Goal: Task Accomplishment & Management: Manage account settings

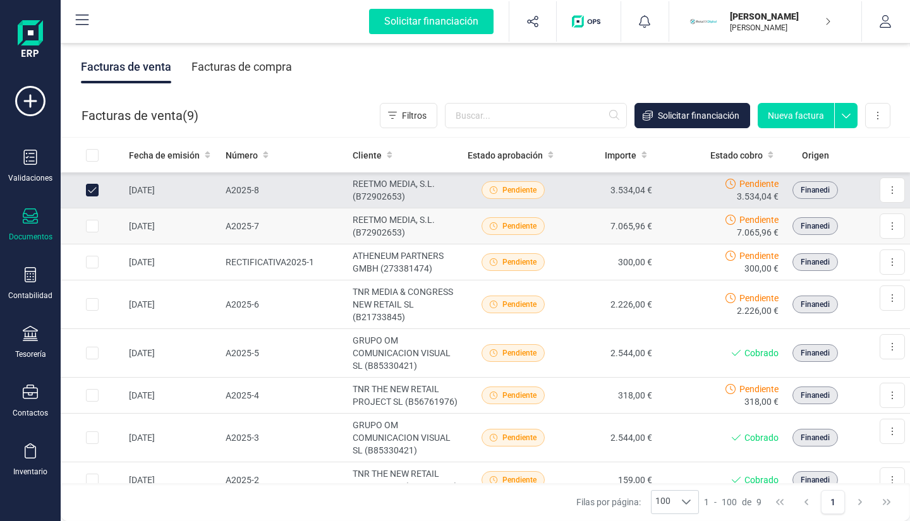
click at [93, 219] on td at bounding box center [92, 226] width 63 height 36
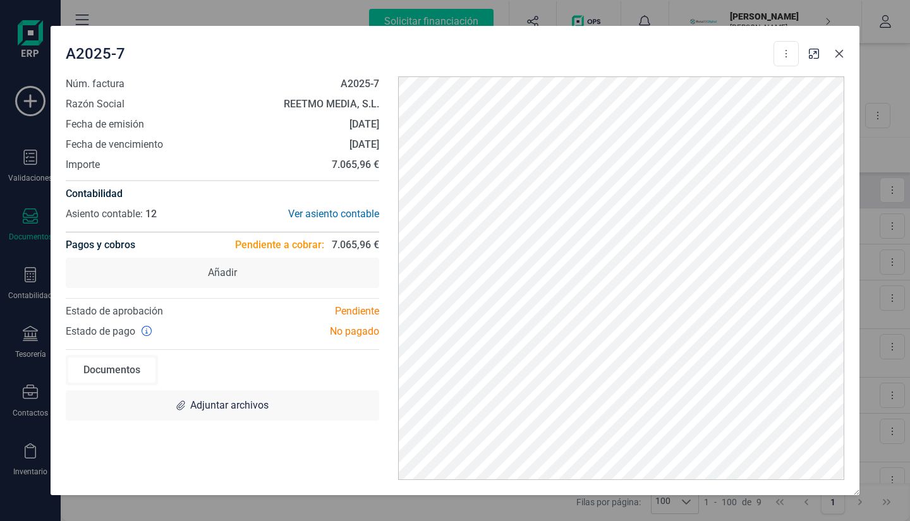
click at [843, 51] on icon "button" at bounding box center [839, 54] width 10 height 10
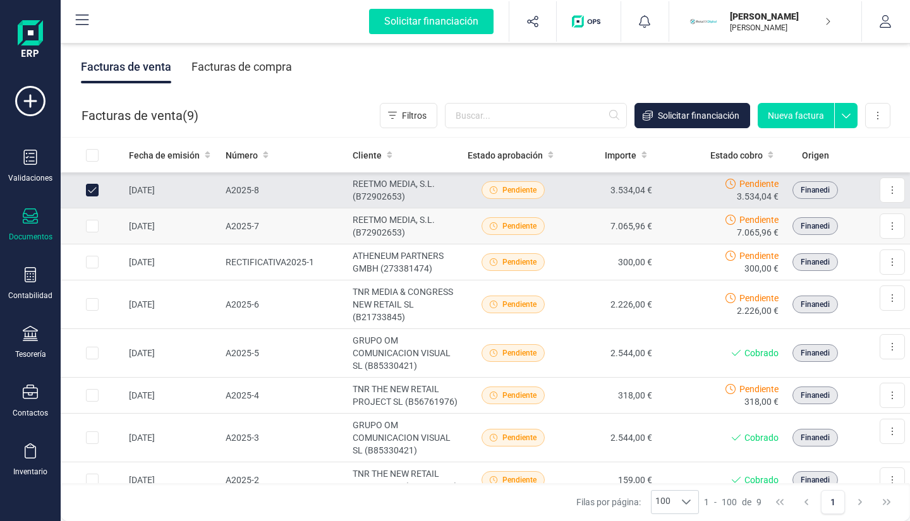
click at [91, 224] on input "Row Selected c16c570e-d1a4-4381-b33d-d692a235c765" at bounding box center [92, 226] width 13 height 13
checkbox input "true"
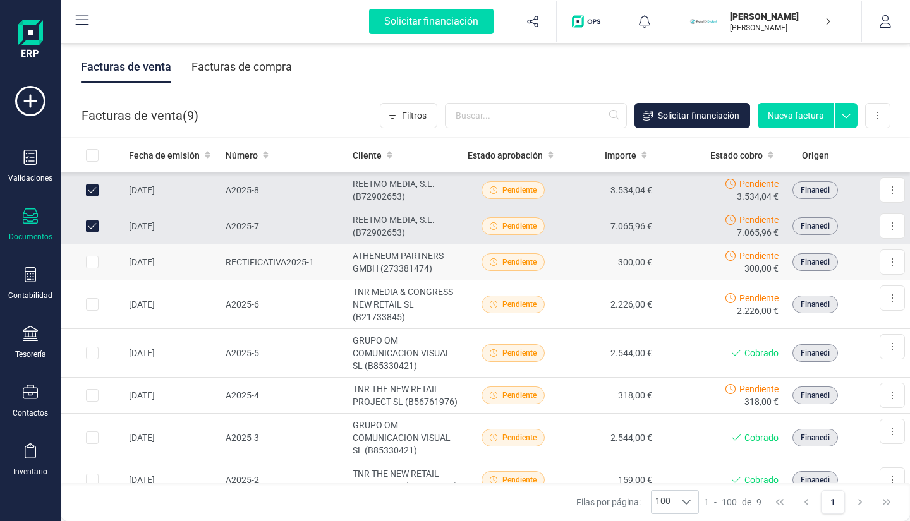
click at [91, 263] on input "Row Selected 5027c69e-121f-4460-b935-19176cb72cf2" at bounding box center [92, 262] width 13 height 13
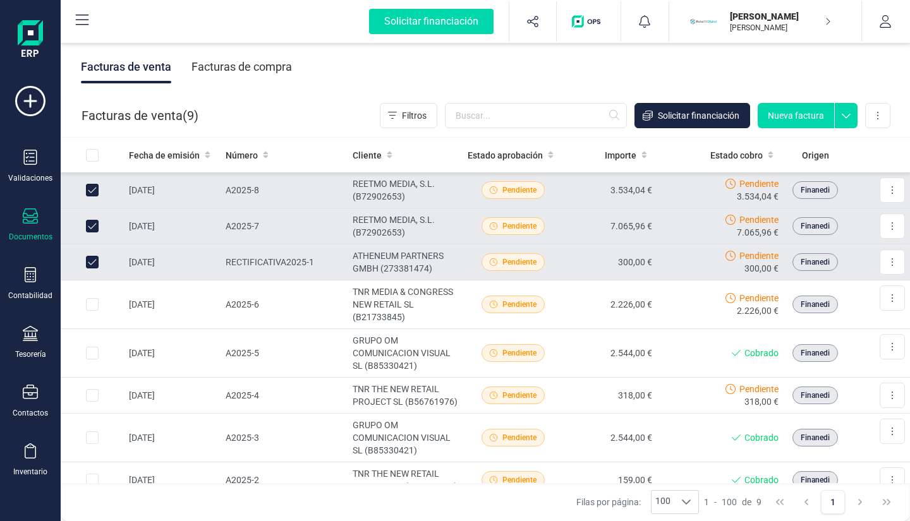
click at [91, 263] on input "Row Unselected 5027c69e-121f-4460-b935-19176cb72cf2" at bounding box center [92, 262] width 13 height 13
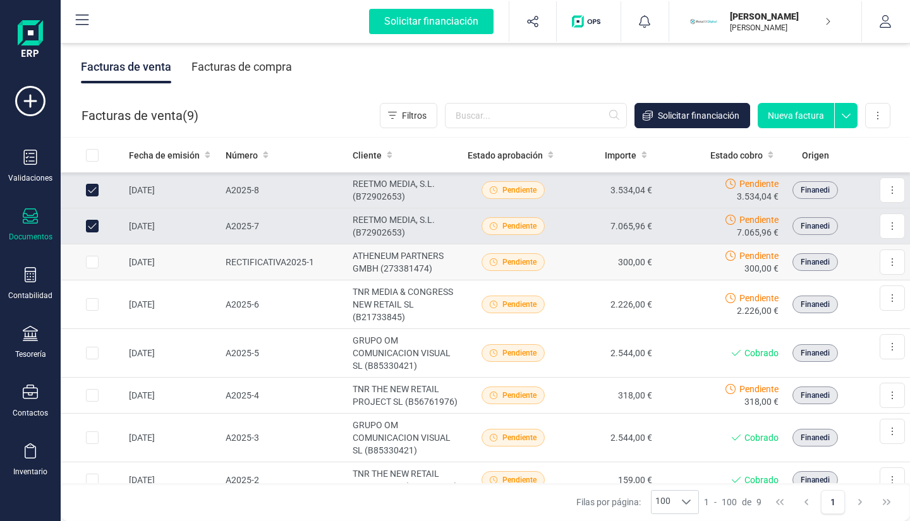
click at [91, 263] on input "Row Selected 5027c69e-121f-4460-b935-19176cb72cf2" at bounding box center [92, 262] width 13 height 13
checkbox input "true"
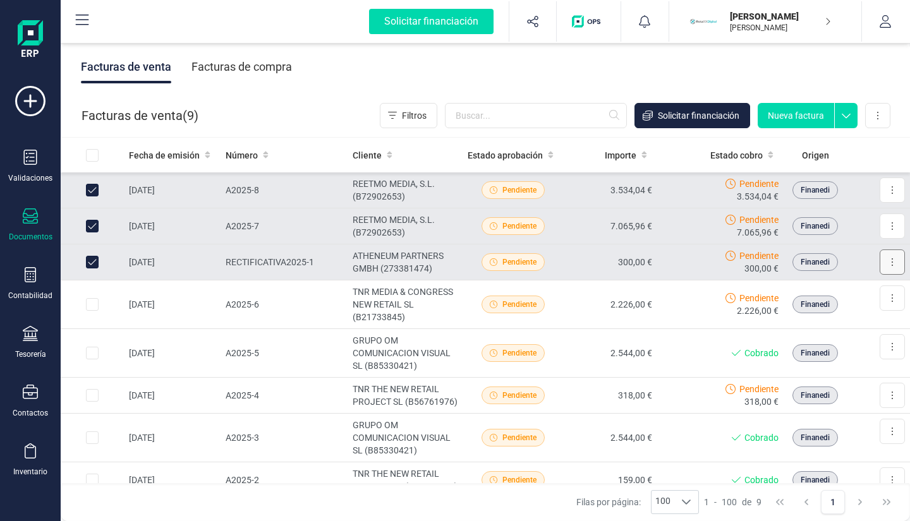
click at [887, 265] on button at bounding box center [891, 262] width 25 height 25
click at [862, 320] on span "Marcar como cobrada" at bounding box center [850, 319] width 87 height 13
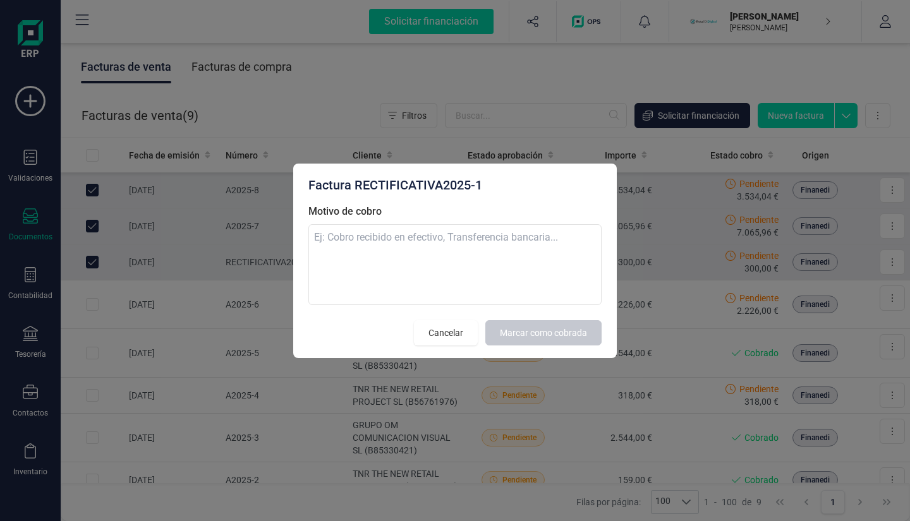
click at [613, 240] on div "Factura RECTIFICATIVA2025-1 Motivo de cobro Cancelar Marcar como cobrada" at bounding box center [454, 261] width 323 height 195
click at [542, 282] on textarea "Motivo de cobro" at bounding box center [454, 264] width 293 height 81
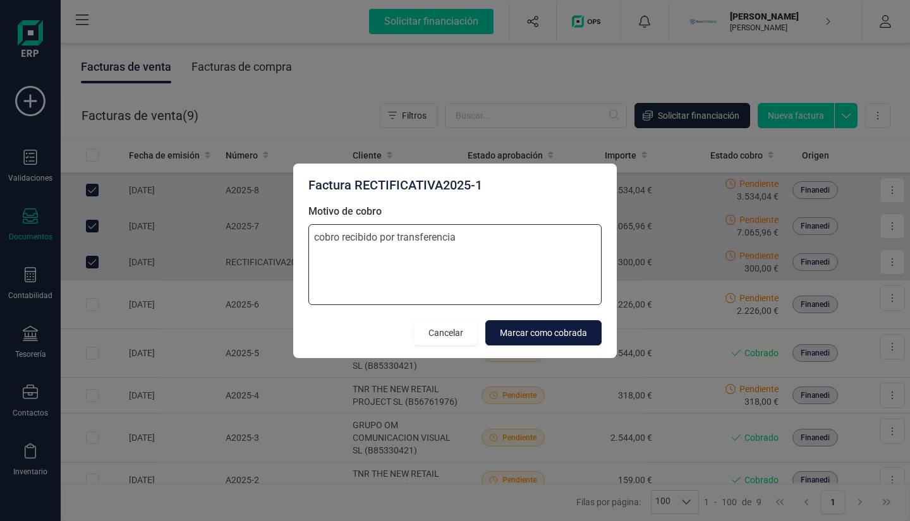
type textarea "cobro recibido por transferencia"
click at [540, 334] on span "Marcar como cobrada" at bounding box center [543, 333] width 87 height 13
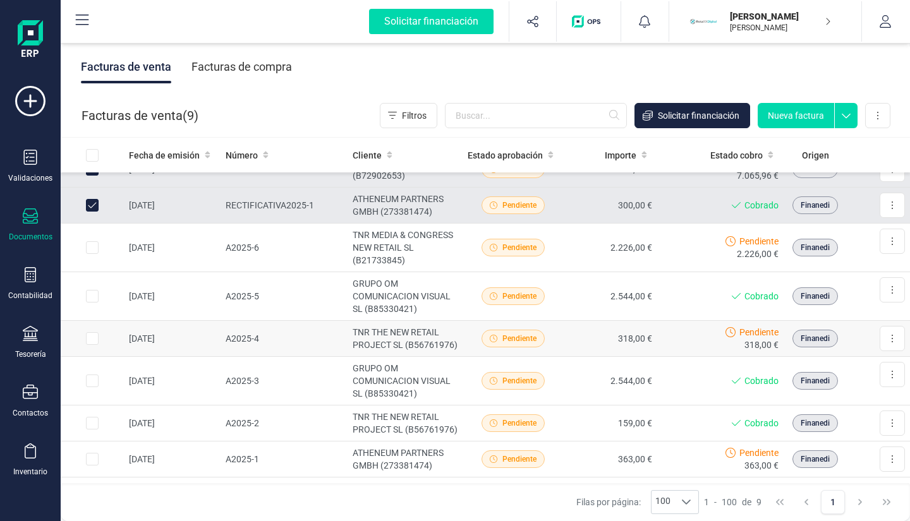
scroll to position [127, 0]
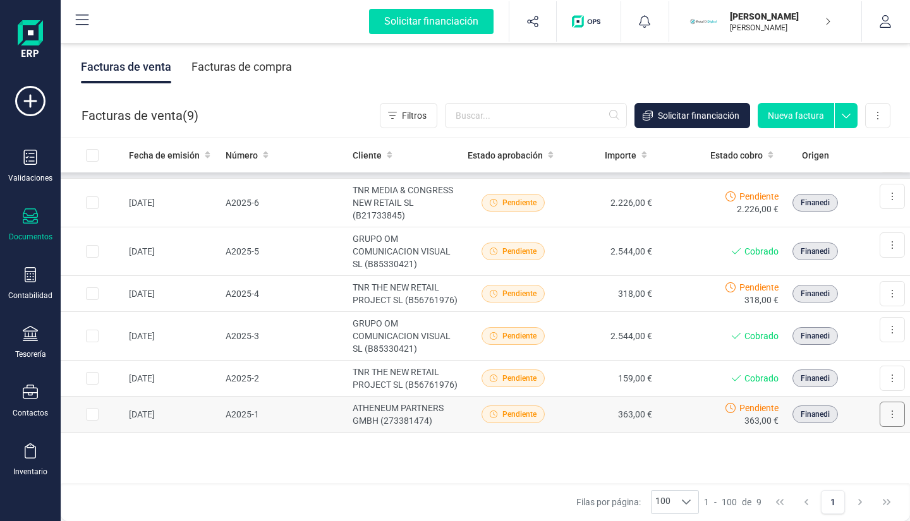
click at [879, 418] on button at bounding box center [891, 414] width 25 height 25
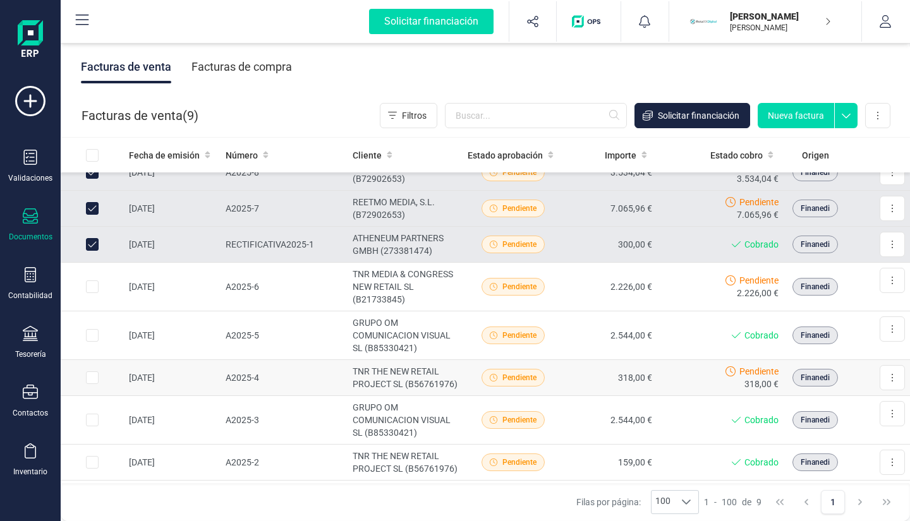
scroll to position [18, 0]
click at [95, 289] on input "Row Selected 4bd67b1b-23c0-45ab-8482-6fe396cacbec" at bounding box center [92, 286] width 13 height 13
checkbox input "true"
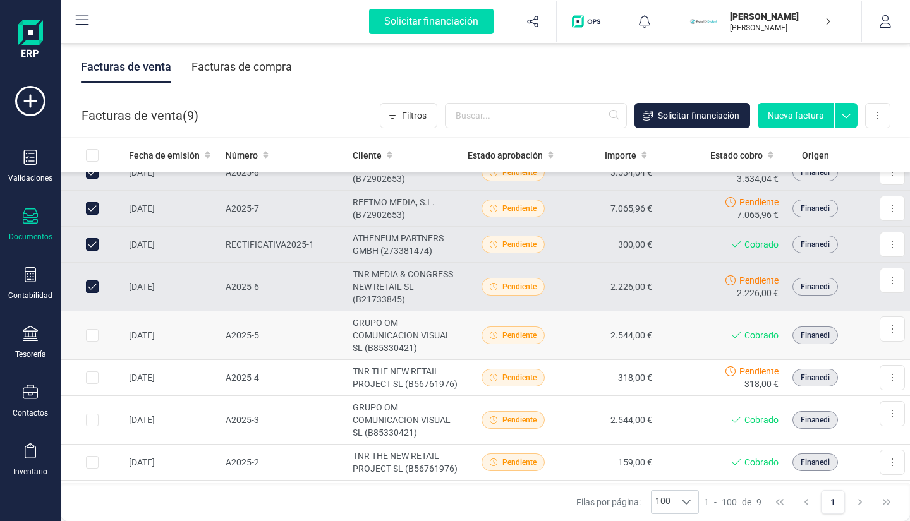
click at [93, 340] on input "Row Selected a2054326-cd32-428d-b00a-bb51334475d4" at bounding box center [92, 335] width 13 height 13
checkbox input "true"
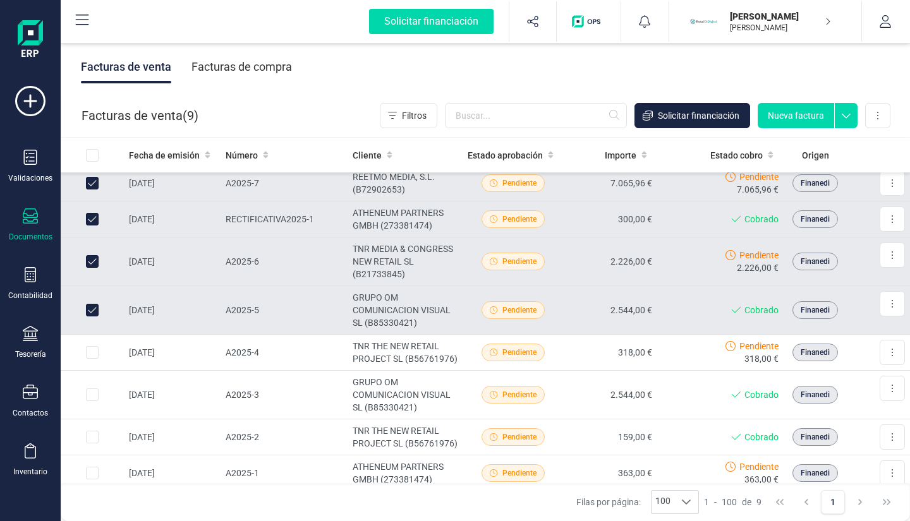
scroll to position [44, 0]
click at [93, 340] on td at bounding box center [92, 352] width 63 height 36
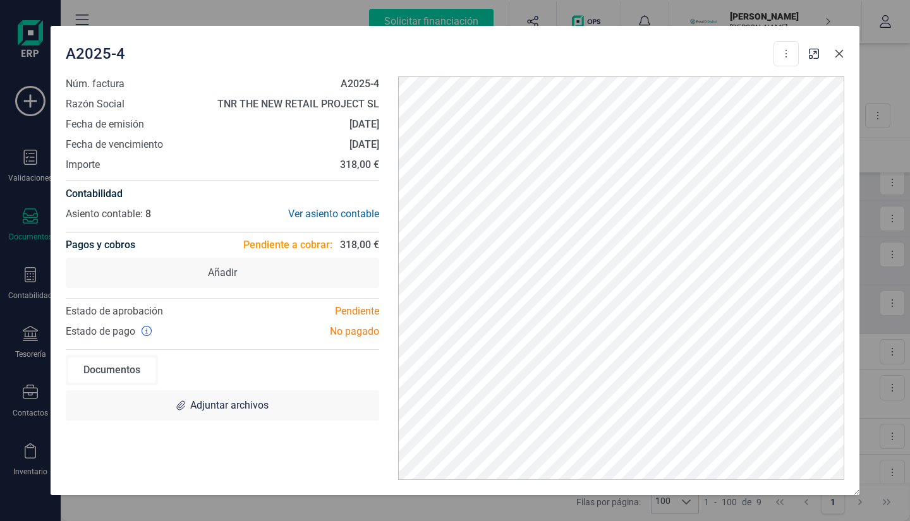
click at [840, 62] on button "button" at bounding box center [839, 54] width 20 height 20
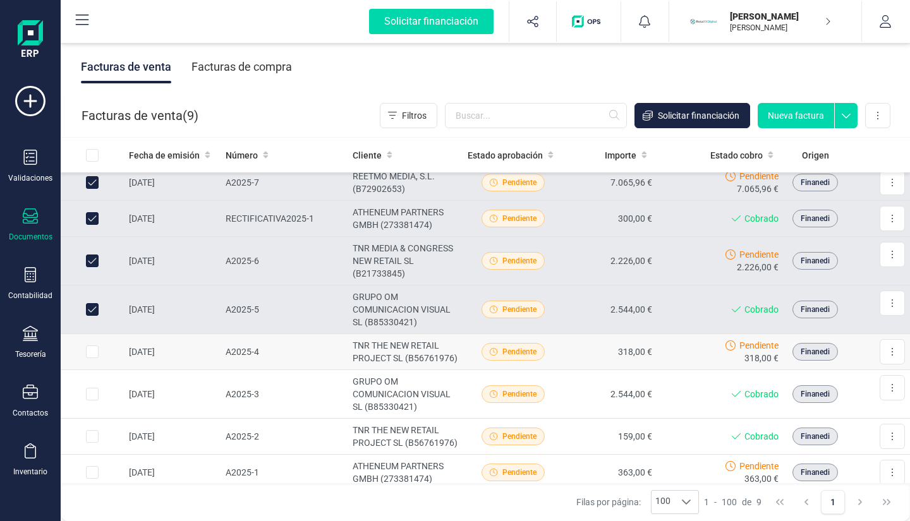
click at [93, 358] on input "Row Selected 690a5590-7a26-40cf-80e1-90290ab89a9b" at bounding box center [92, 352] width 13 height 13
checkbox input "true"
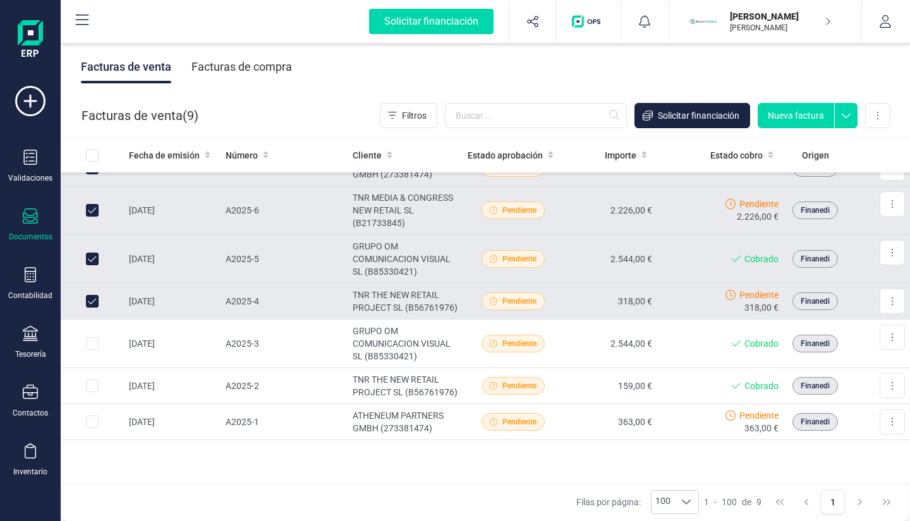
scroll to position [95, 0]
click at [92, 349] on input "Row Selected 7210ae7a-6fec-4a53-819e-b3ca53ed17c0" at bounding box center [92, 343] width 13 height 13
checkbox input "true"
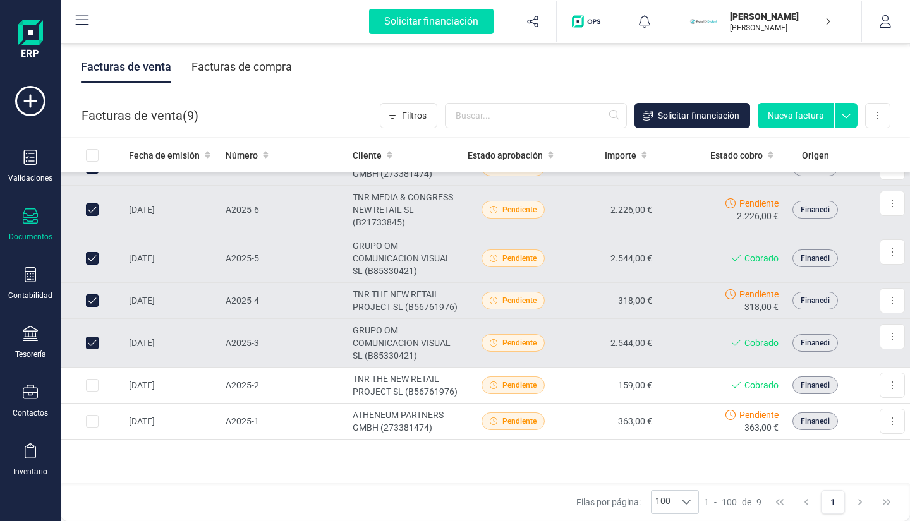
scroll to position [127, 0]
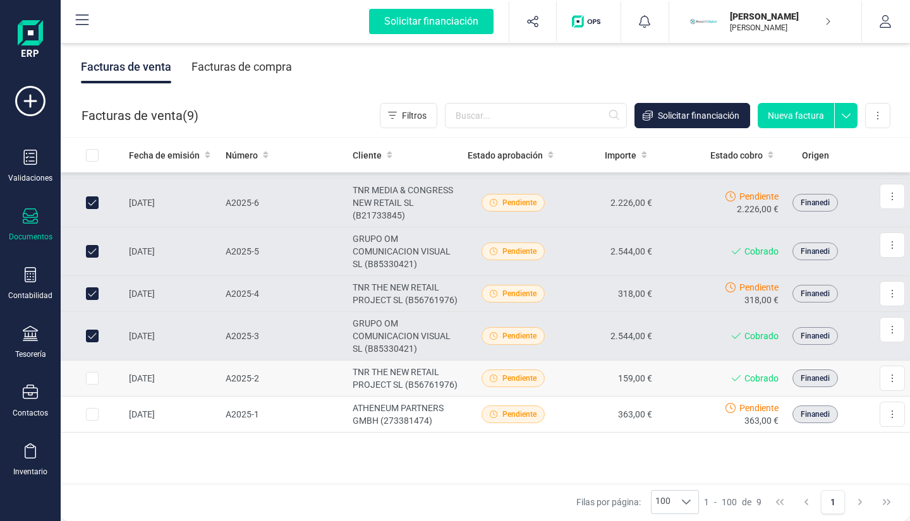
click at [92, 373] on input "Row Selected 694088ea-27e1-474a-949b-5cf5e5189fdd" at bounding box center [92, 378] width 13 height 13
checkbox input "true"
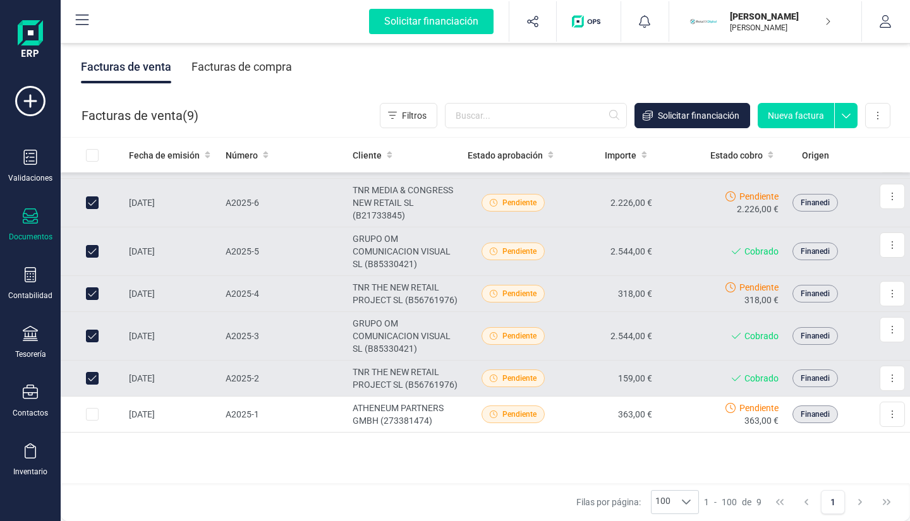
scroll to position [0, 0]
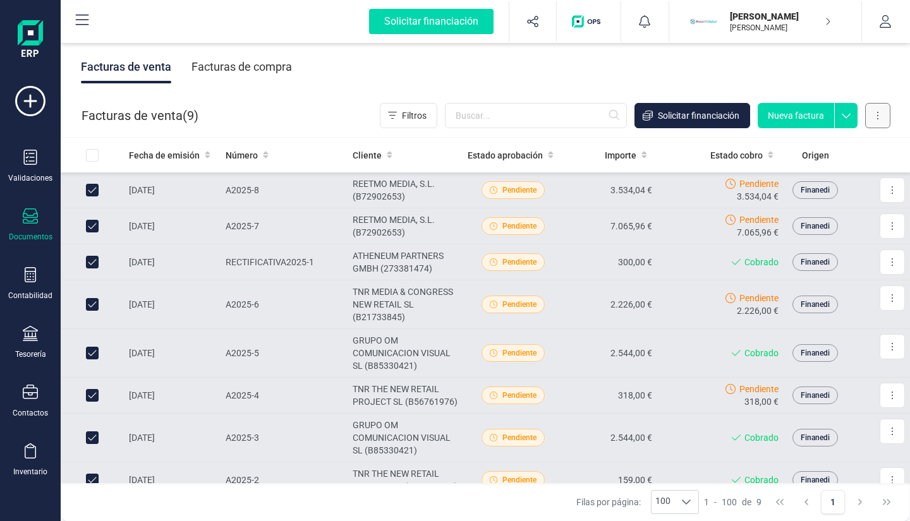
click at [879, 112] on button at bounding box center [877, 115] width 25 height 25
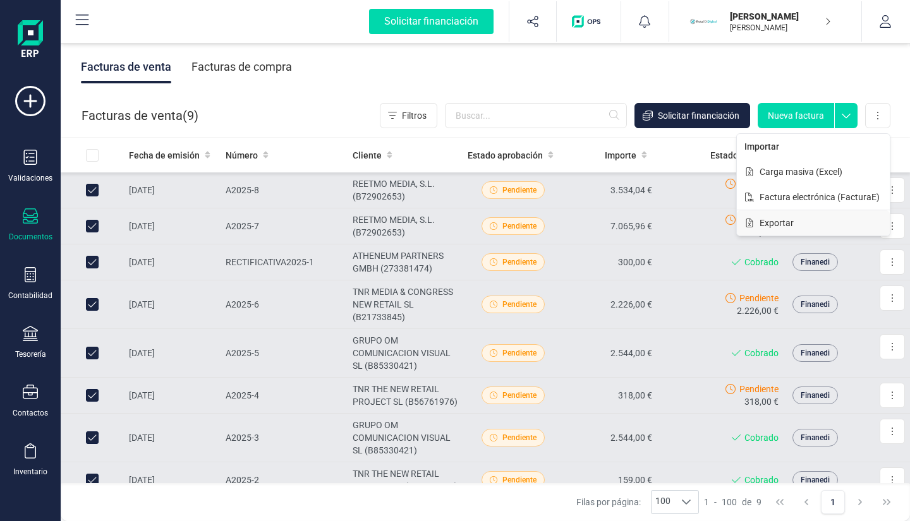
click at [793, 220] on span "Exportar" at bounding box center [776, 223] width 34 height 13
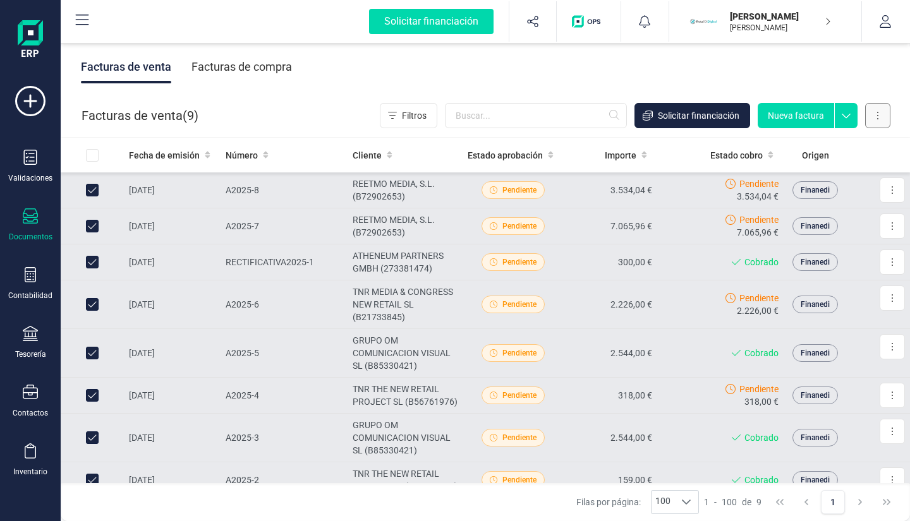
click at [884, 112] on button at bounding box center [877, 115] width 25 height 25
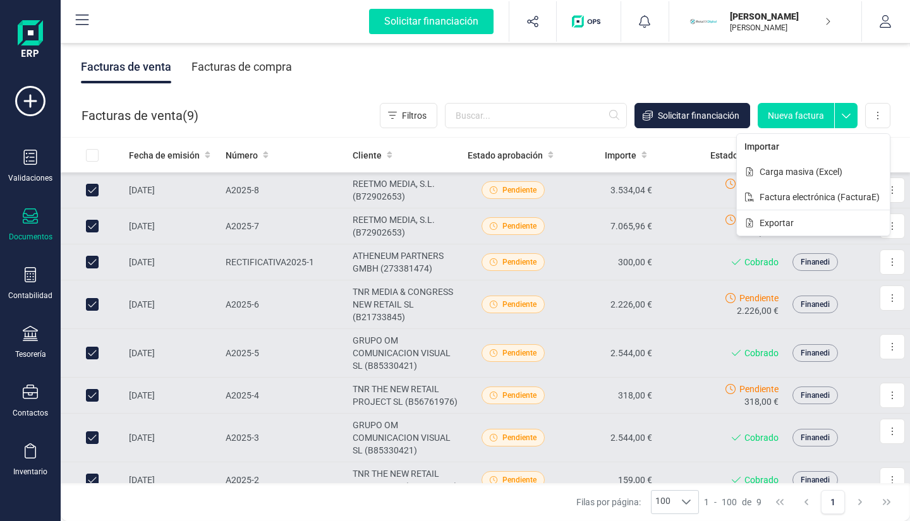
click at [825, 73] on div "Facturas de venta Facturas de compra" at bounding box center [485, 66] width 849 height 53
